Goal: Task Accomplishment & Management: Manage account settings

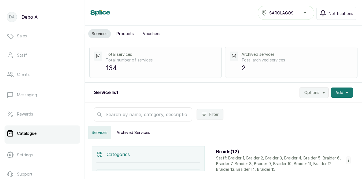
scroll to position [55, 0]
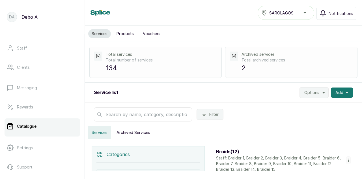
click at [26, 123] on link "Catalogue" at bounding box center [42, 126] width 75 height 16
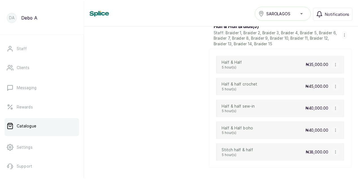
scroll to position [923, 0]
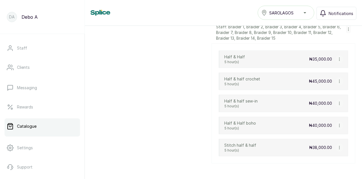
click at [339, 60] on icon "button" at bounding box center [339, 59] width 0 height 3
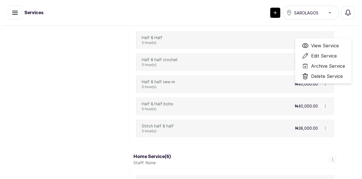
scroll to position [929, 0]
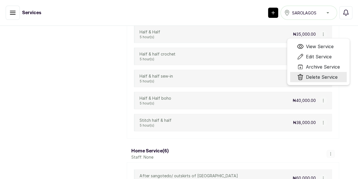
click at [326, 80] on span "Delete Service" at bounding box center [322, 76] width 32 height 7
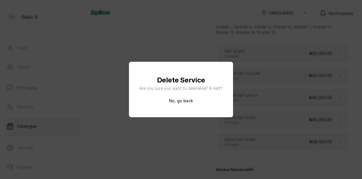
scroll to position [923, 0]
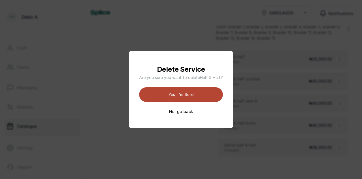
click at [188, 95] on button "Yes, I'm sure" at bounding box center [181, 94] width 84 height 15
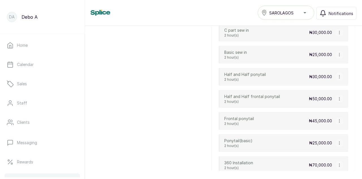
scroll to position [3093, 0]
